Goal: Register for event/course

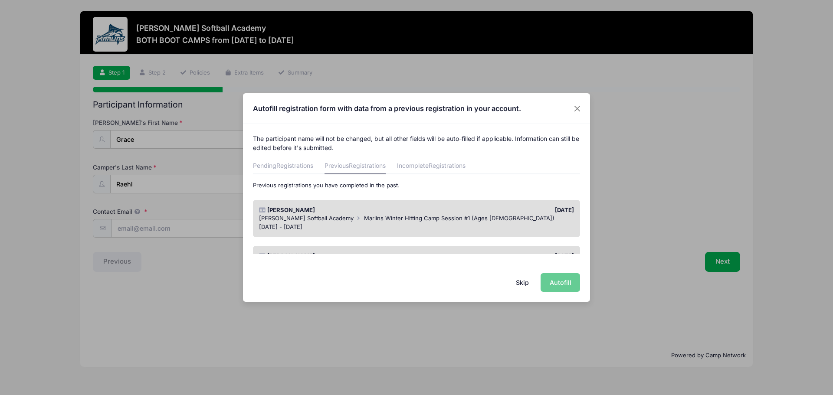
click at [339, 222] on div "[PERSON_NAME] Softball Academy Marlins Winter Hitting Camp Session #1 (Ages [DE…" at bounding box center [417, 222] width 324 height 17
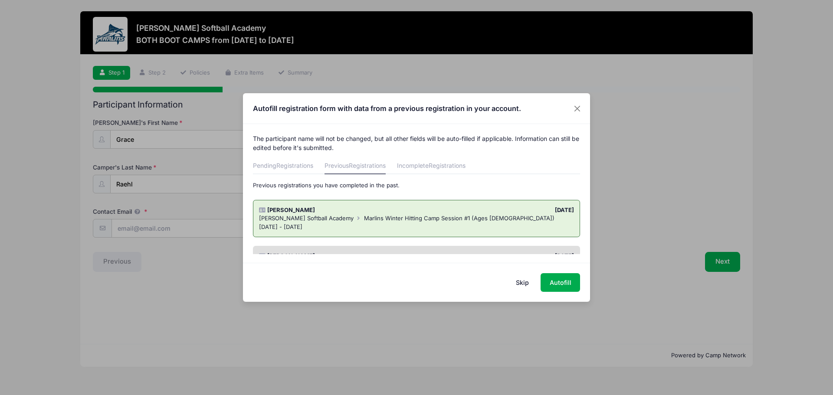
click at [499, 217] on div "[PERSON_NAME] Softball Academy Marlins Winter Hitting Camp Session #1 (Ages [DE…" at bounding box center [416, 218] width 315 height 9
click at [568, 282] on button "Autofill" at bounding box center [559, 282] width 39 height 19
type input "[PERSON_NAME][EMAIL_ADDRESS][DOMAIN_NAME]"
type input "1953 [GEOGRAPHIC_DATA]"
type input "[US_STATE][GEOGRAPHIC_DATA]"
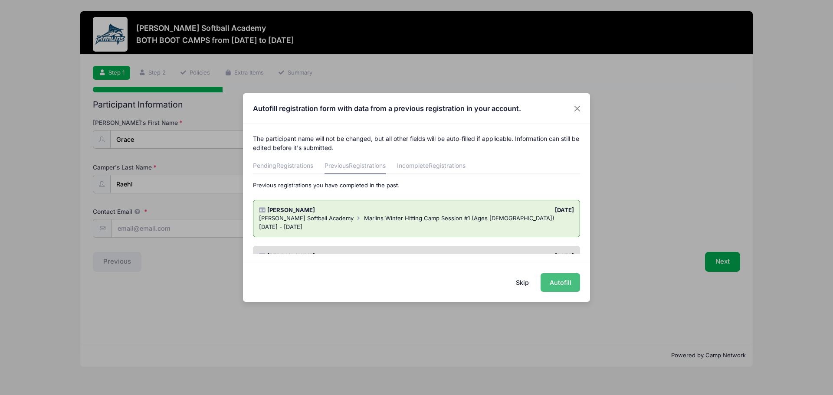
select select "VA"
type input "23457"
type input "[PERSON_NAME]"
type input "7576133022"
type input "[PERSON_NAME]"
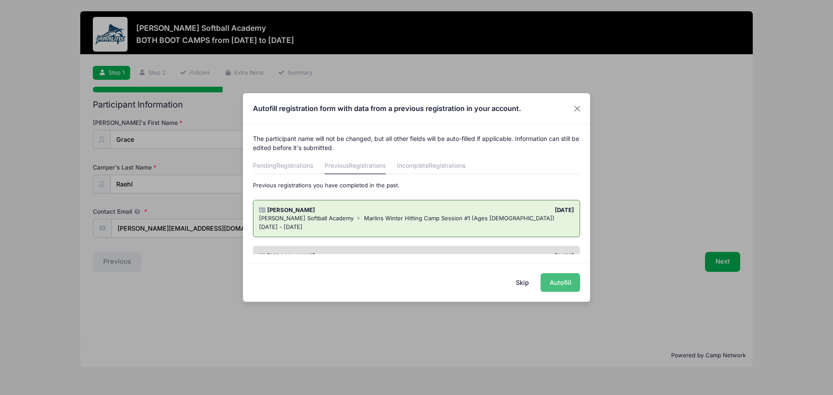
type input "7573532338"
type input "Anthem"
type input "VQX046M99825"
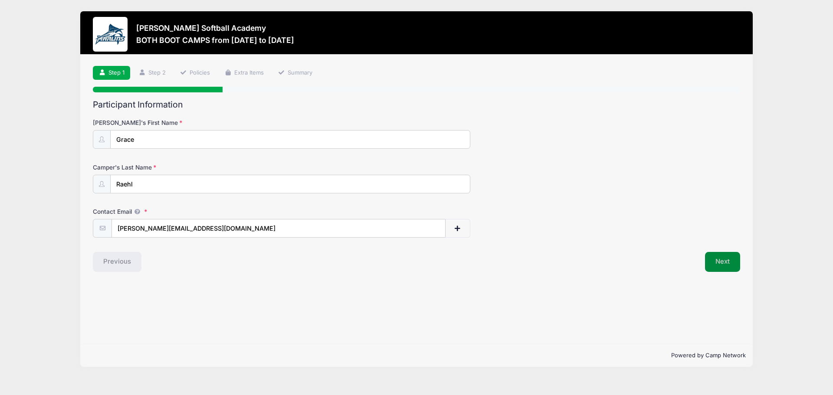
click at [727, 266] on button "Next" at bounding box center [722, 262] width 35 height 20
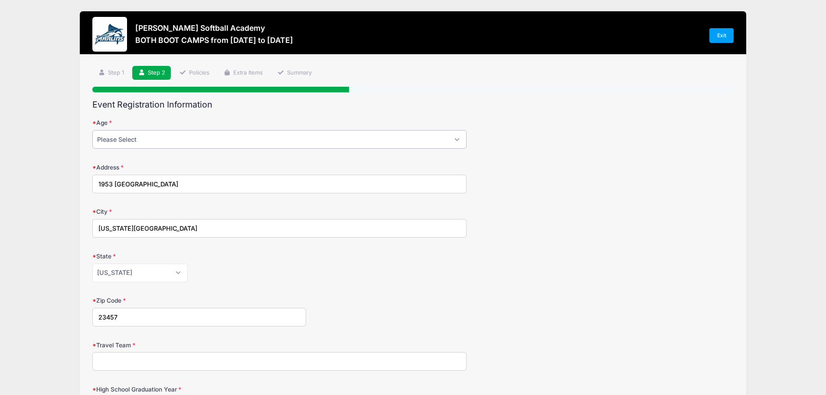
click at [402, 135] on select "Please Select 1 2 3 4 5 6 7 8 9 10 11 12 13 14 15 16 17 18" at bounding box center [279, 139] width 374 height 19
select select "10"
click at [92, 130] on select "Please Select 1 2 3 4 5 6 7 8 9 10 11 12 13 14 15 16 17 18" at bounding box center [279, 139] width 374 height 19
click at [579, 187] on div "Address 1953 [GEOGRAPHIC_DATA]" at bounding box center [412, 178] width 641 height 30
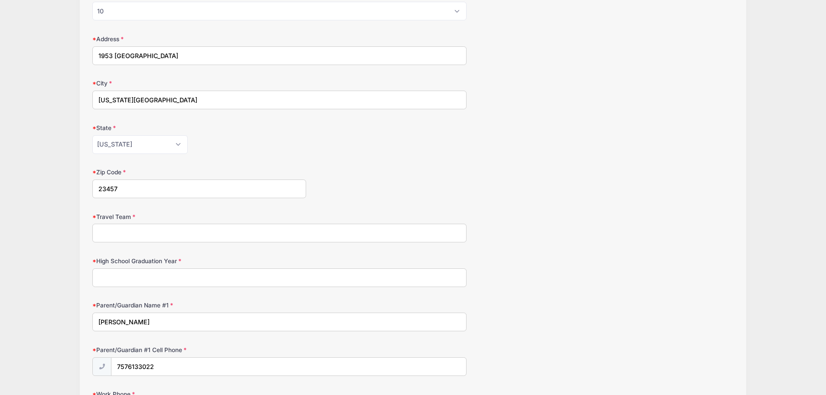
scroll to position [130, 0]
click at [405, 229] on input "Travel Team" at bounding box center [279, 231] width 374 height 19
type input "[DEMOGRAPHIC_DATA] Pups Fastpitch 10u"
click at [428, 278] on input "High School Graduation Year" at bounding box center [279, 276] width 374 height 19
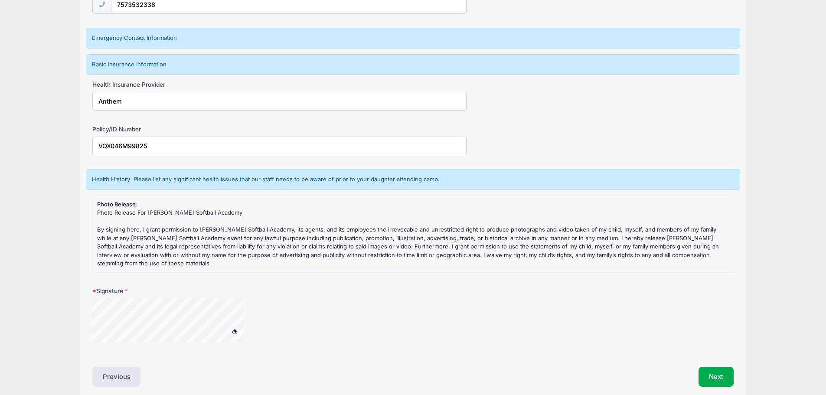
scroll to position [650, 0]
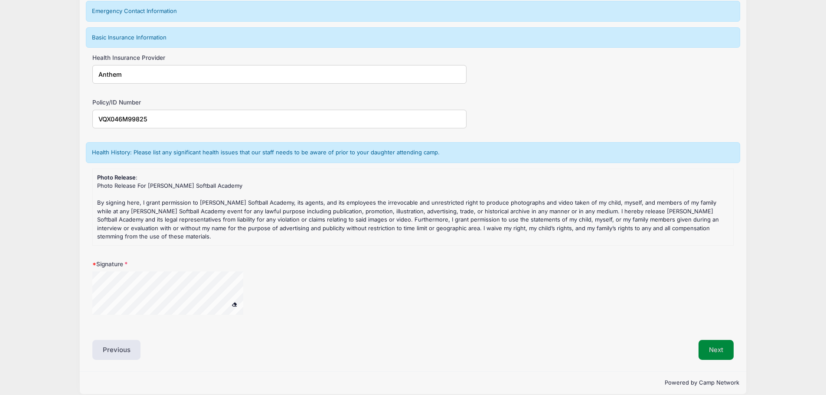
type input "2033"
click at [709, 354] on button "Next" at bounding box center [716, 350] width 35 height 20
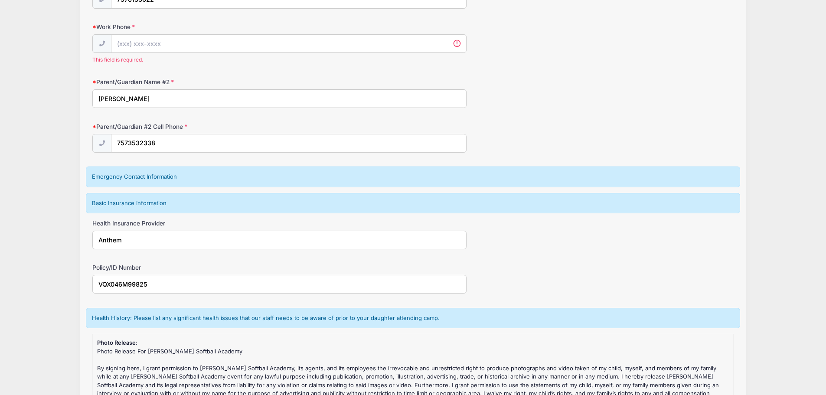
scroll to position [474, 0]
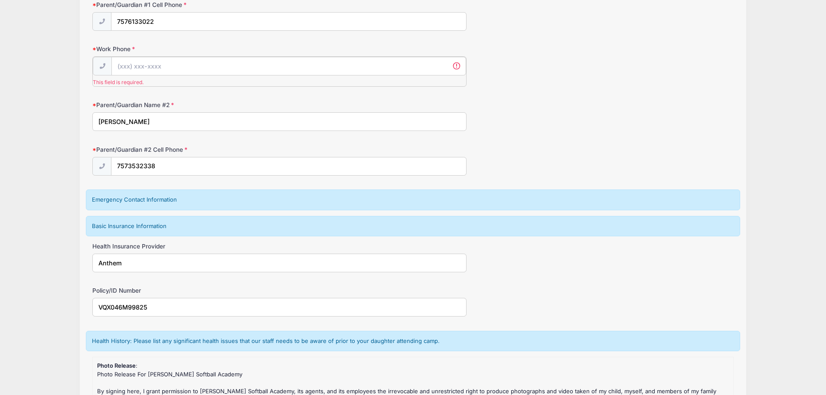
click at [239, 72] on input "Work Phone" at bounding box center [288, 66] width 355 height 19
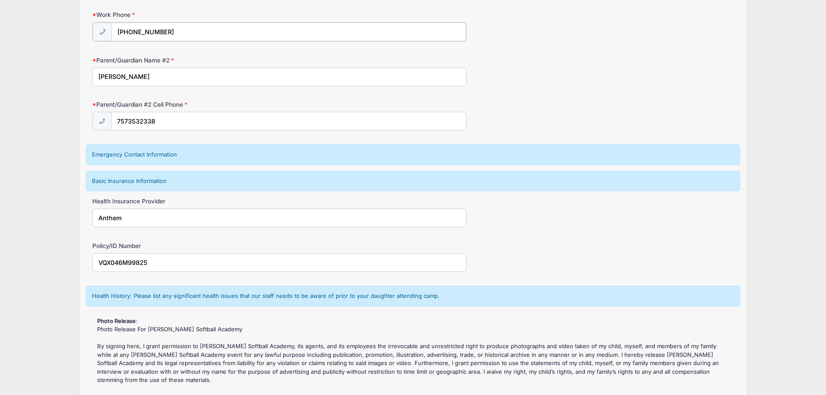
scroll to position [647, 0]
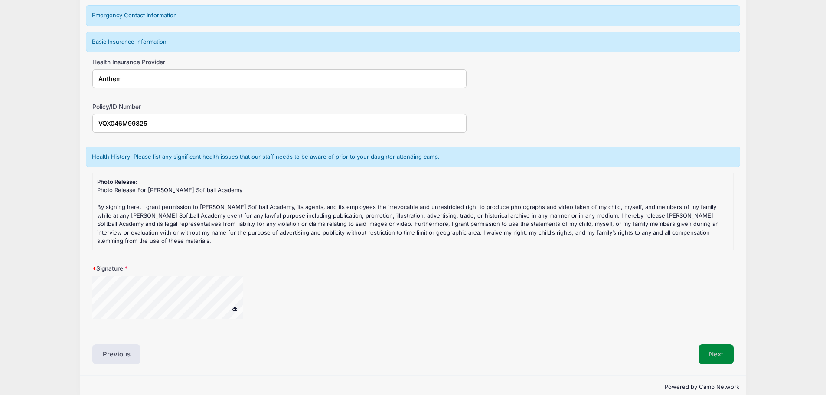
type input "[PHONE_NUMBER]"
click at [705, 348] on button "Next" at bounding box center [716, 354] width 35 height 20
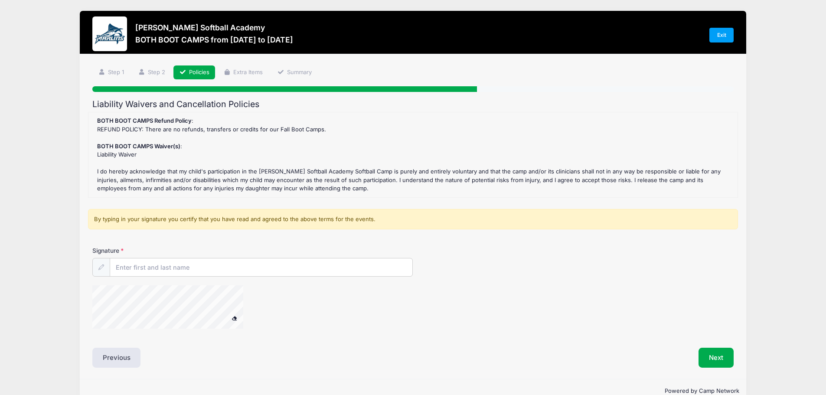
scroll to position [0, 0]
click at [163, 270] on input "Signature" at bounding box center [261, 268] width 303 height 19
type input "[PERSON_NAME]"
click at [712, 358] on button "Next" at bounding box center [716, 358] width 35 height 20
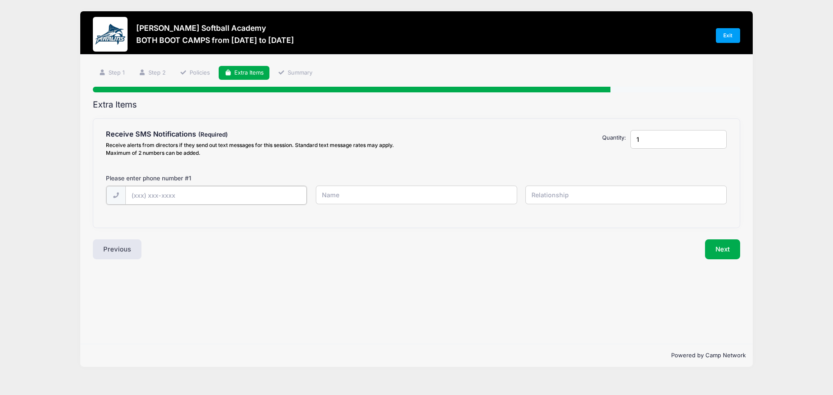
click at [201, 195] on input "text" at bounding box center [216, 195] width 182 height 19
type input "[PHONE_NUMBER]"
type input "[PERSON_NAME]"
type input "Father"
click at [716, 248] on button "Next" at bounding box center [722, 249] width 35 height 20
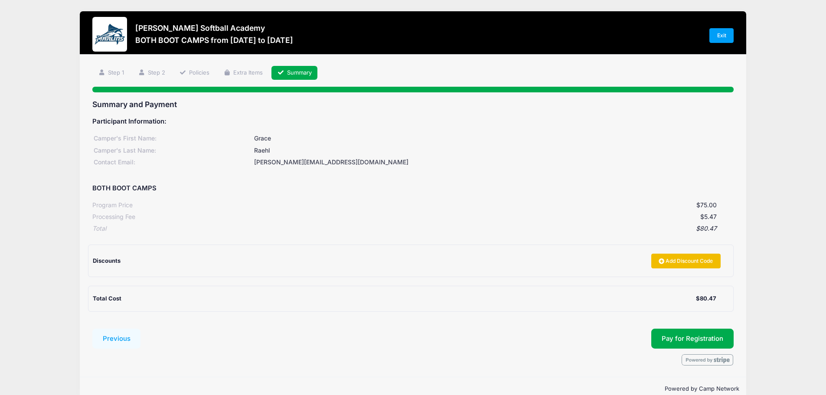
click at [666, 257] on link "Add Discount Code" at bounding box center [685, 261] width 69 height 15
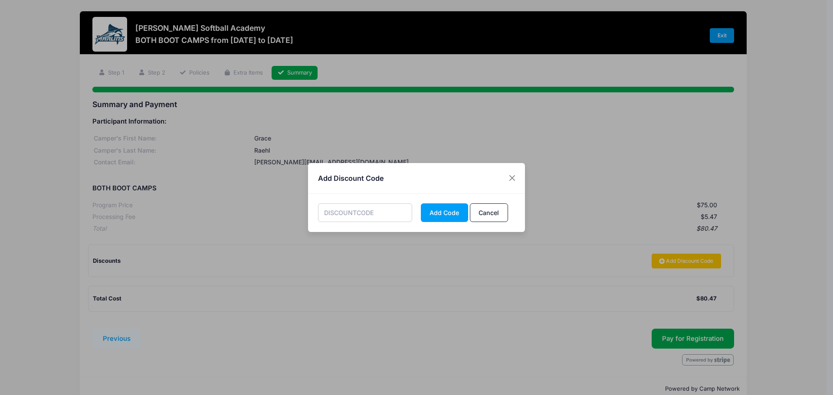
click at [332, 203] on div "Add Code Cancel" at bounding box center [416, 213] width 217 height 38
click at [339, 212] on input "text" at bounding box center [365, 212] width 95 height 19
type input "LADYPUPS"
click at [451, 213] on button "Add Code" at bounding box center [444, 212] width 47 height 19
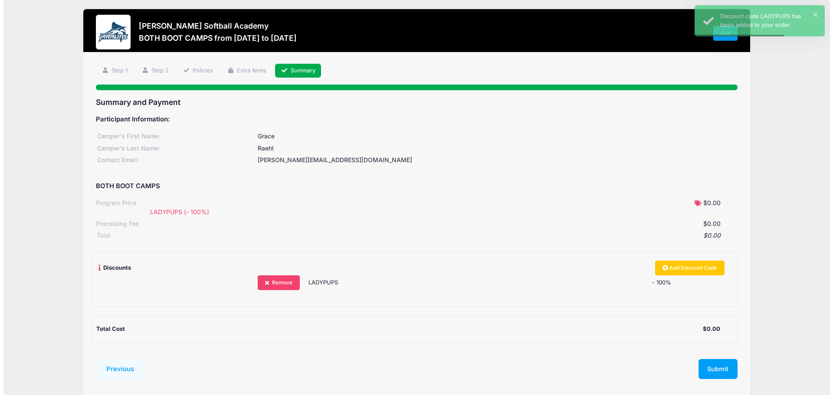
scroll to position [37, 0]
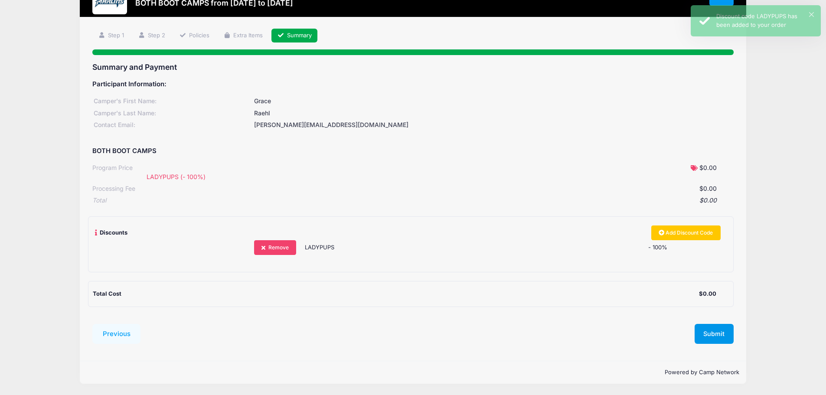
click at [710, 333] on button "Submit" at bounding box center [714, 334] width 39 height 20
